Goal: Task Accomplishment & Management: Complete application form

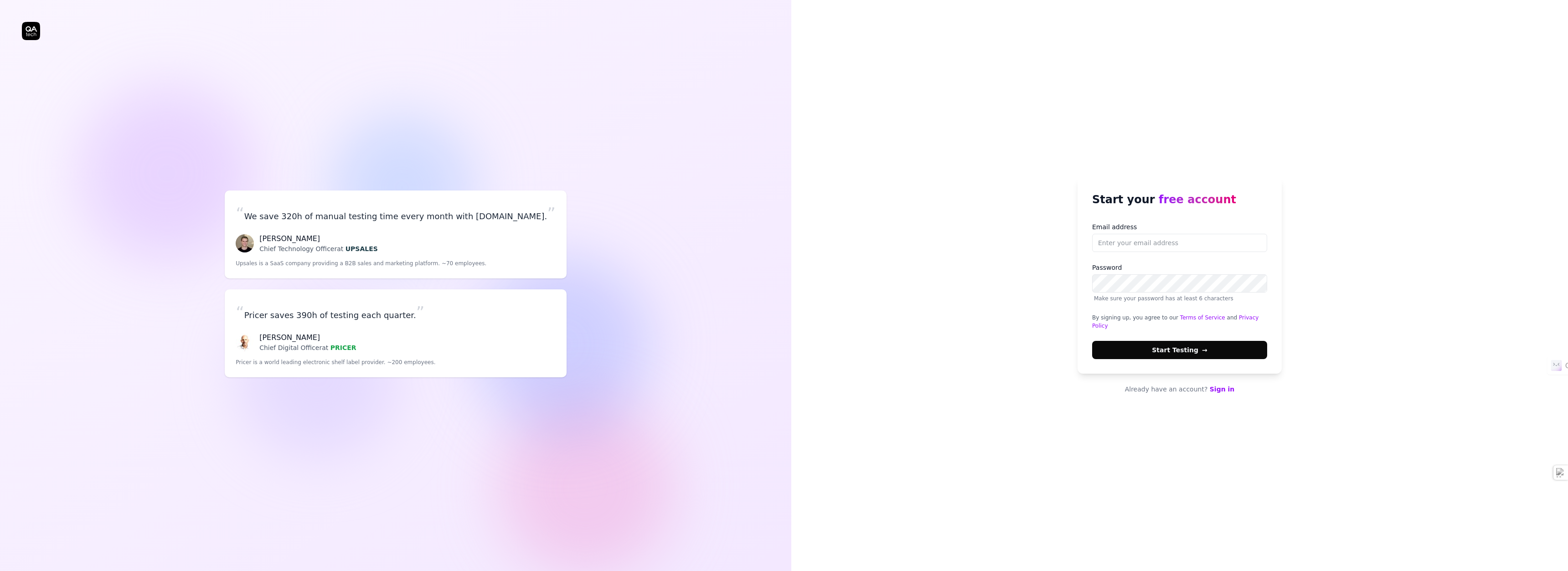
click at [1219, 387] on link "Sign in" at bounding box center [1222, 389] width 25 height 7
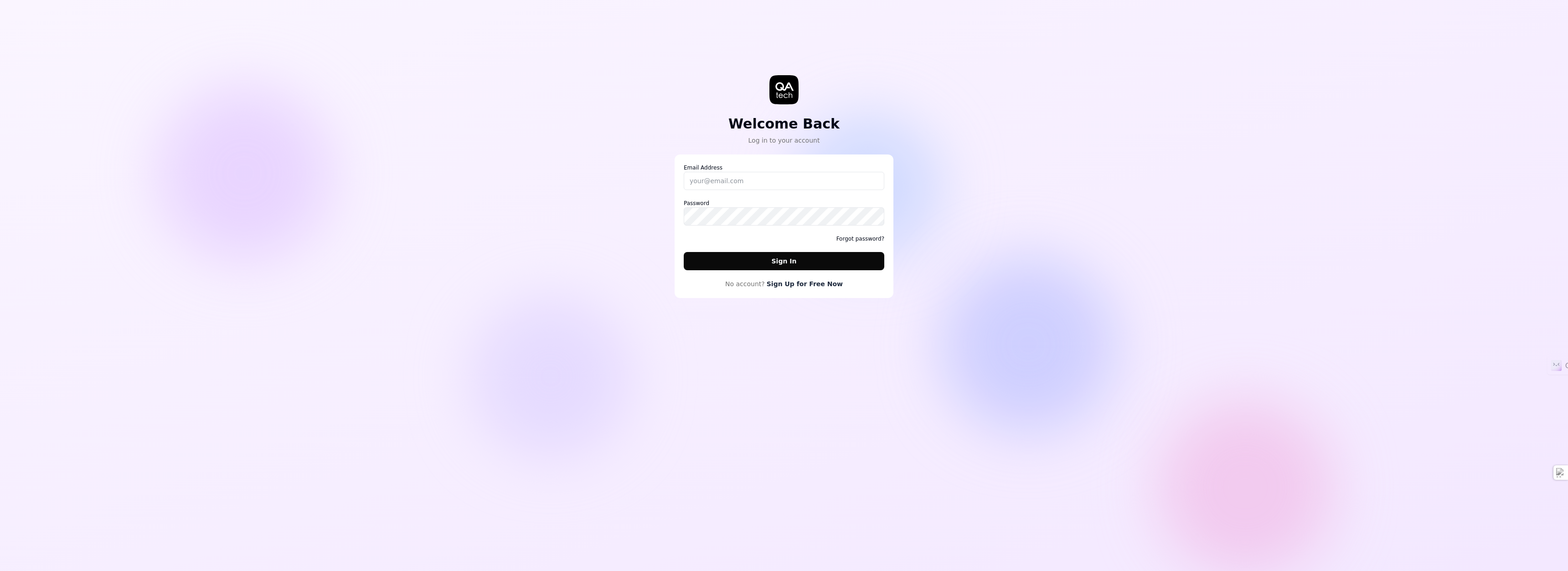
click at [799, 287] on link "Sign Up for Free Now" at bounding box center [804, 284] width 76 height 10
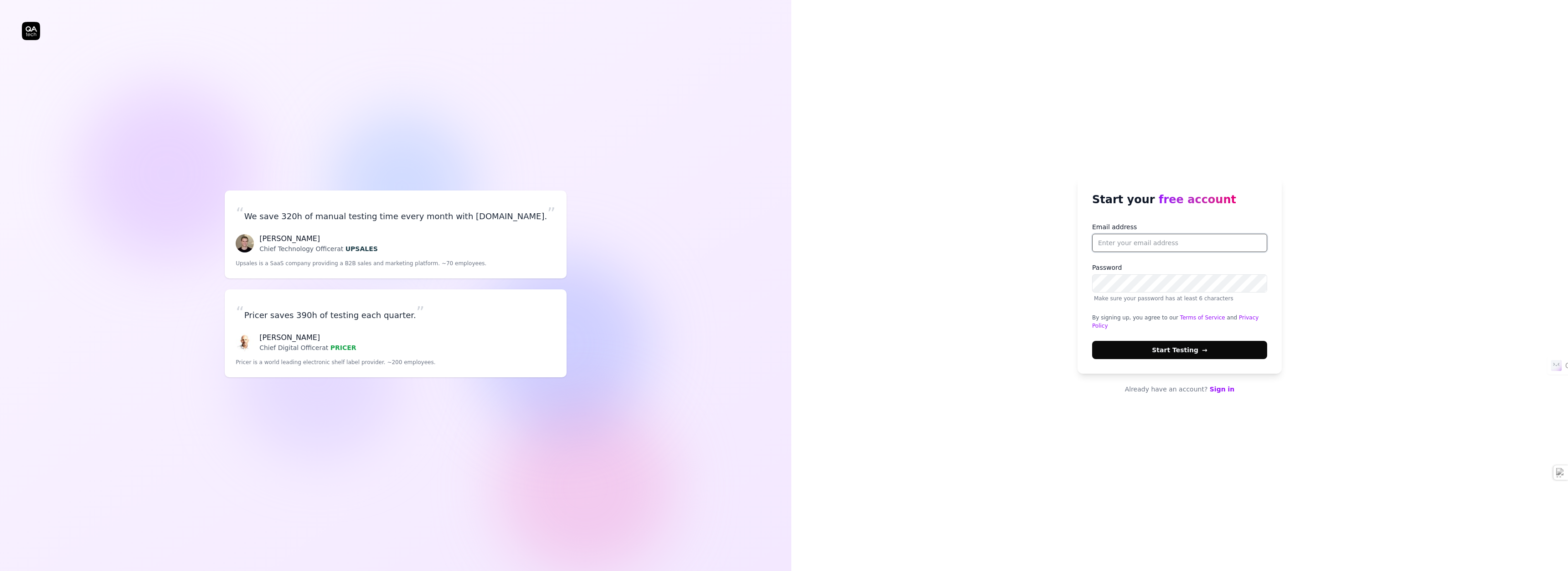
click at [1192, 252] on input "Email address" at bounding box center [1179, 243] width 175 height 18
click at [1366, 183] on div "Start your free account Email address Password Make sure your password has at l…" at bounding box center [1179, 286] width 777 height 571
